Goal: Transaction & Acquisition: Purchase product/service

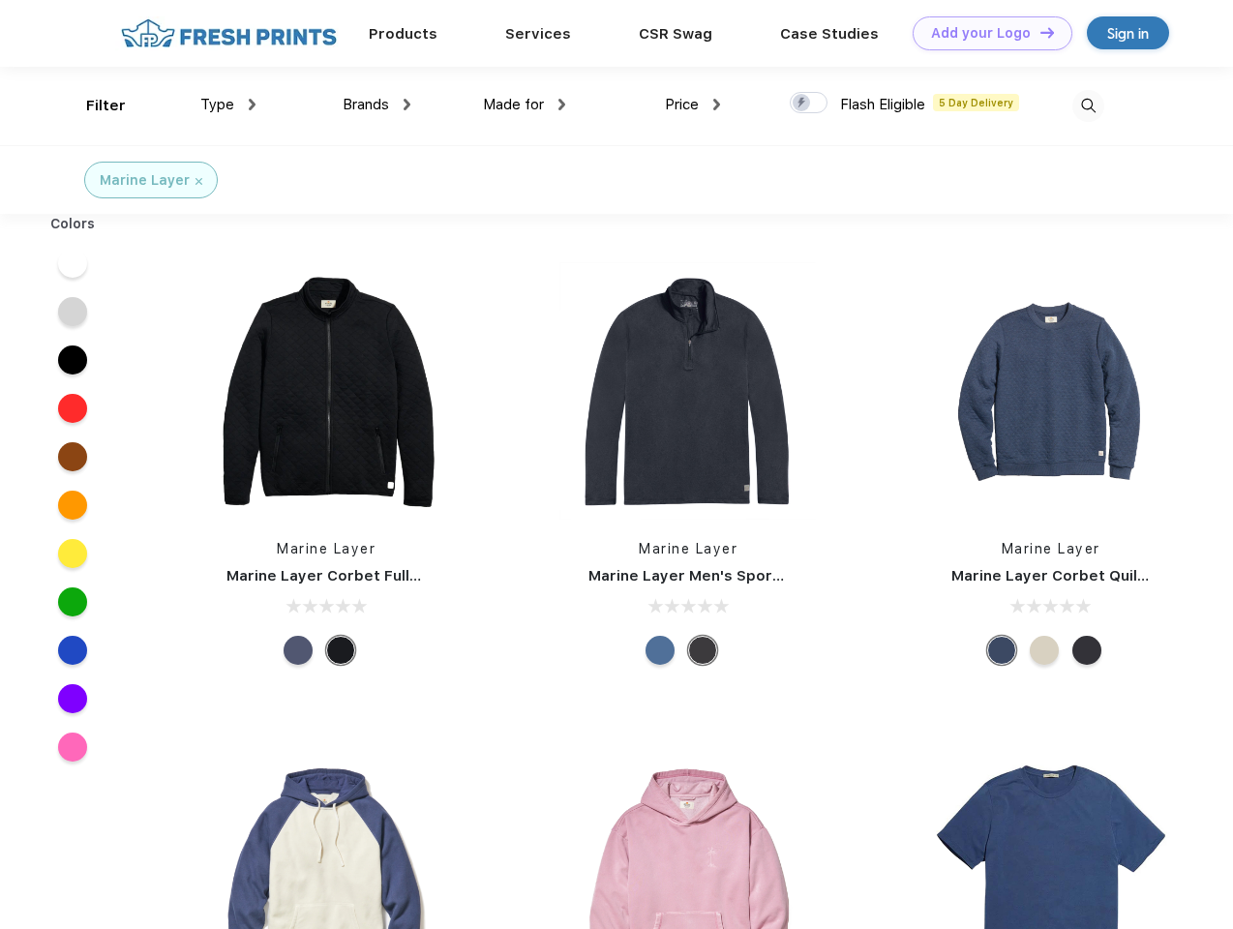
click at [985, 33] on link "Add your Logo Design Tool" at bounding box center [993, 33] width 160 height 34
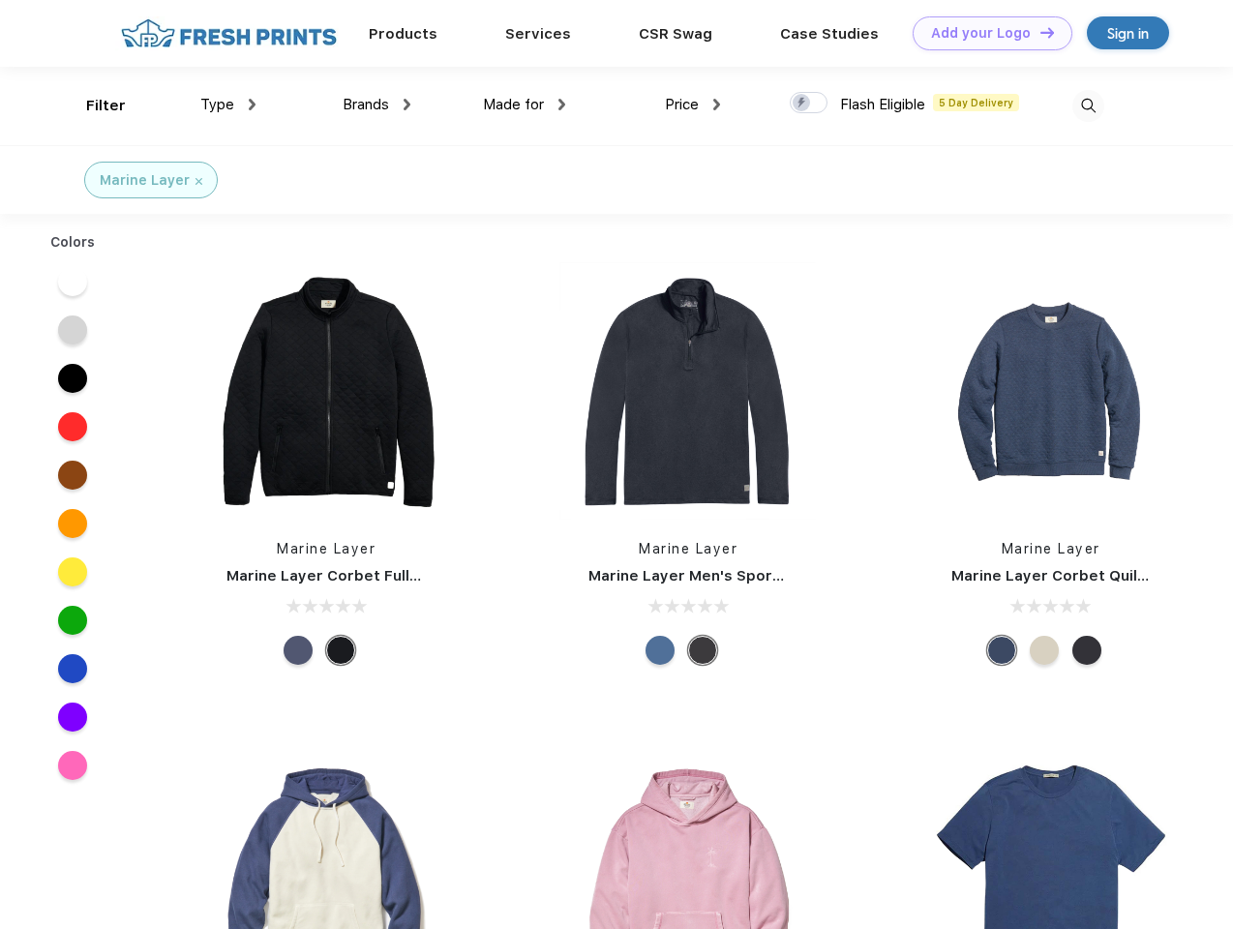
click at [0, 0] on div "Design Tool" at bounding box center [0, 0] width 0 height 0
click at [1038, 32] on link "Add your Logo Design Tool" at bounding box center [993, 33] width 160 height 34
click at [93, 105] on div "Filter" at bounding box center [106, 106] width 40 height 22
click at [228, 105] on span "Type" at bounding box center [217, 104] width 34 height 17
click at [376, 105] on span "Brands" at bounding box center [366, 104] width 46 height 17
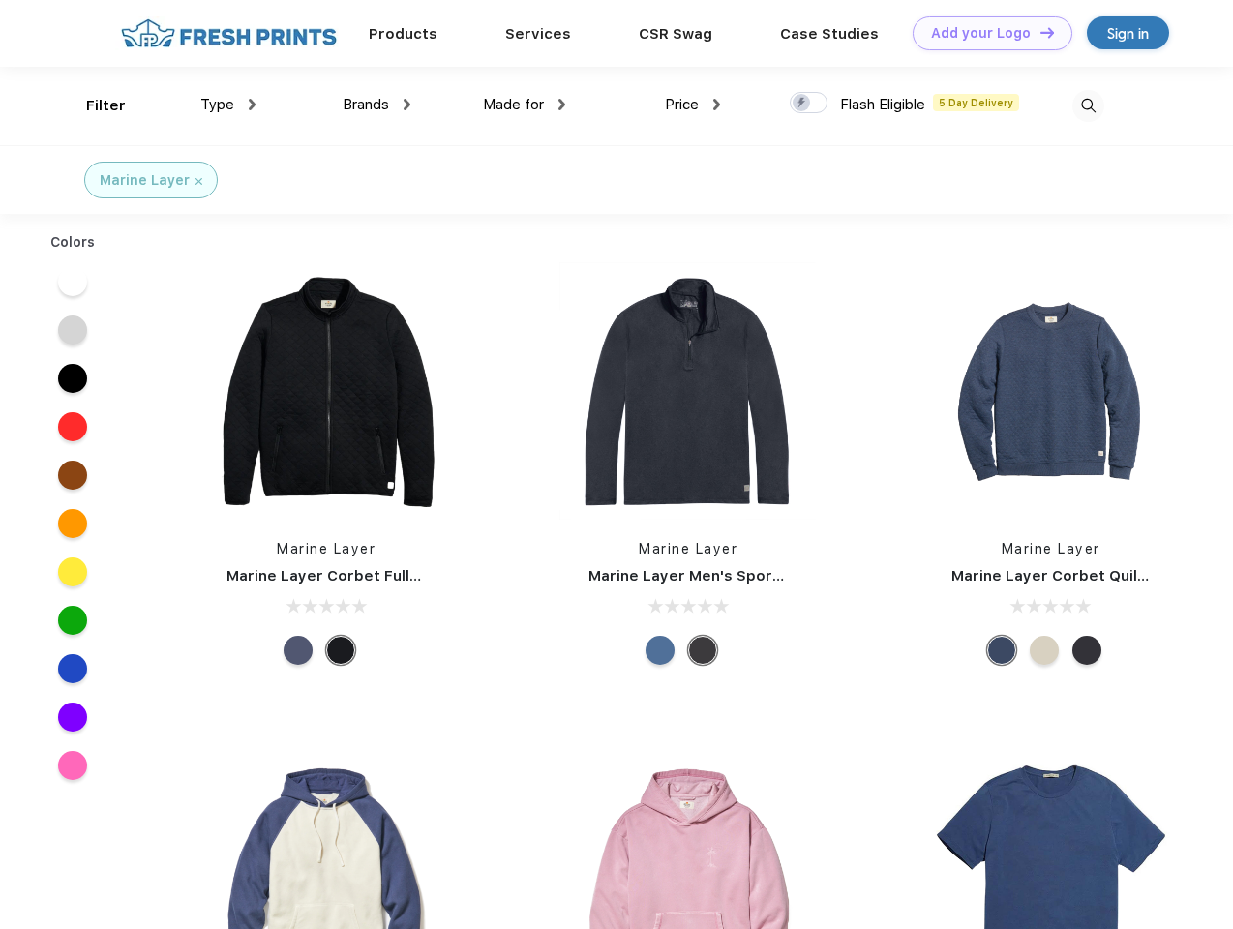
click at [525, 105] on span "Made for" at bounding box center [513, 104] width 61 height 17
click at [693, 105] on span "Price" at bounding box center [682, 104] width 34 height 17
click at [809, 104] on div at bounding box center [809, 102] width 38 height 21
click at [802, 104] on input "checkbox" at bounding box center [796, 97] width 13 height 13
click at [1088, 105] on img at bounding box center [1088, 106] width 32 height 32
